Goal: Use online tool/utility: Utilize a website feature to perform a specific function

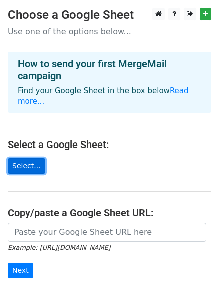
click at [15, 158] on link "Select..." at bounding box center [27, 166] width 38 height 16
click at [20, 158] on link "Select..." at bounding box center [27, 166] width 38 height 16
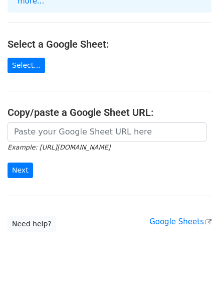
scroll to position [113, 0]
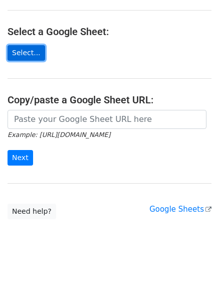
click at [20, 45] on link "Select..." at bounding box center [27, 53] width 38 height 16
click at [13, 45] on link "Select..." at bounding box center [27, 53] width 38 height 16
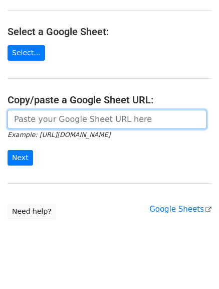
click at [33, 111] on input "url" at bounding box center [107, 119] width 199 height 19
paste input "file:///C:/Users/Nikitha/Downloads/gmail_list.pdf"
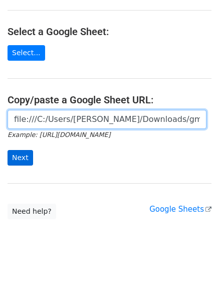
type input "file:///C:/Users/Nikitha/Downloads/gmail_list.pdf"
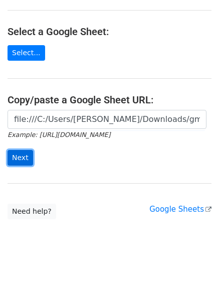
click at [15, 150] on input "Next" at bounding box center [21, 158] width 26 height 16
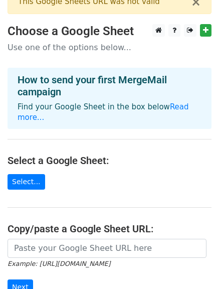
scroll to position [15, 0]
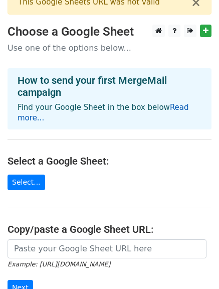
click at [167, 105] on link "Read more..." at bounding box center [104, 113] width 172 height 20
